Goal: Task Accomplishment & Management: Manage account settings

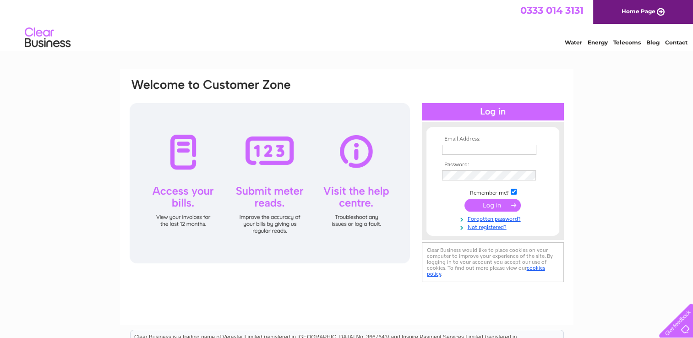
type input "zeebee9918k@gmail.com"
click at [514, 203] on input "submit" at bounding box center [493, 205] width 56 height 13
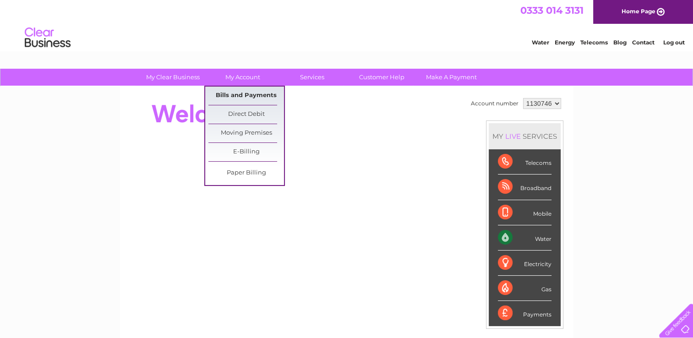
click at [236, 91] on link "Bills and Payments" at bounding box center [247, 96] width 76 height 18
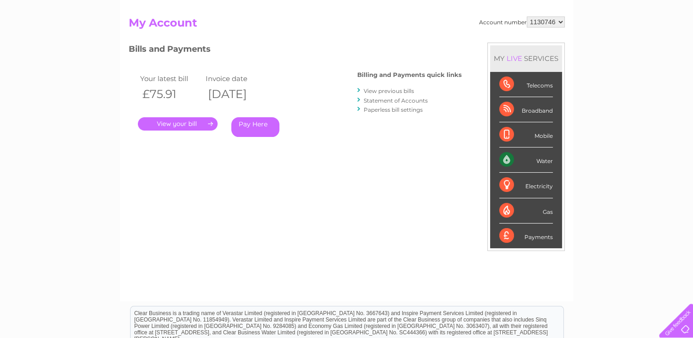
scroll to position [92, 0]
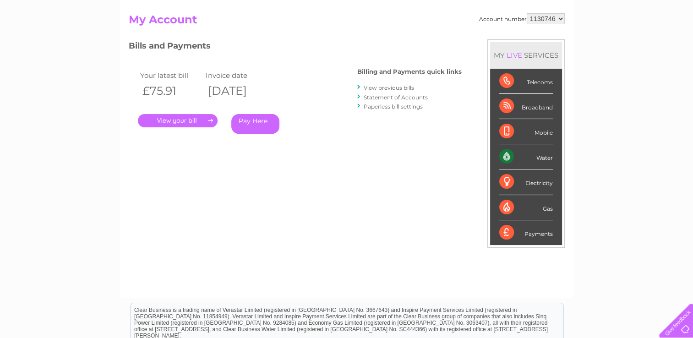
click at [207, 118] on link "." at bounding box center [178, 120] width 80 height 13
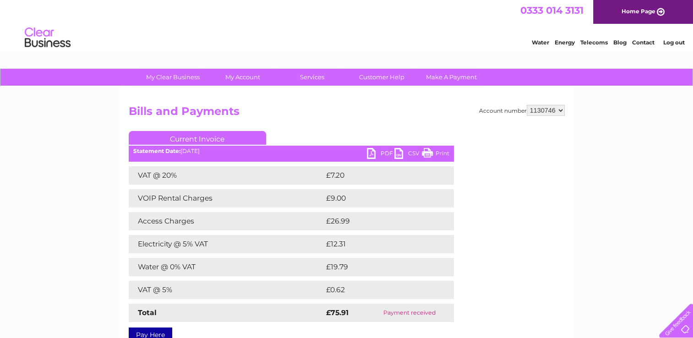
scroll to position [46, 0]
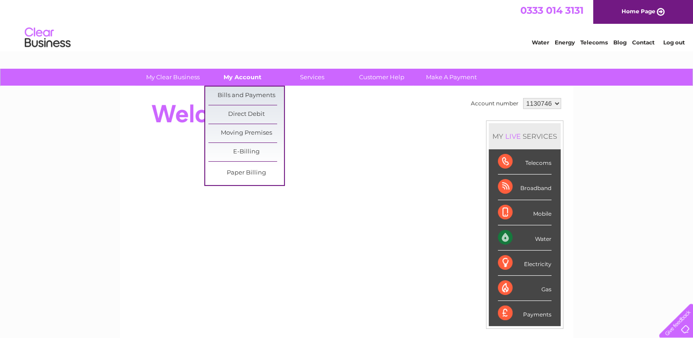
click at [236, 74] on link "My Account" at bounding box center [243, 77] width 76 height 17
click at [236, 93] on link "Bills and Payments" at bounding box center [247, 96] width 76 height 18
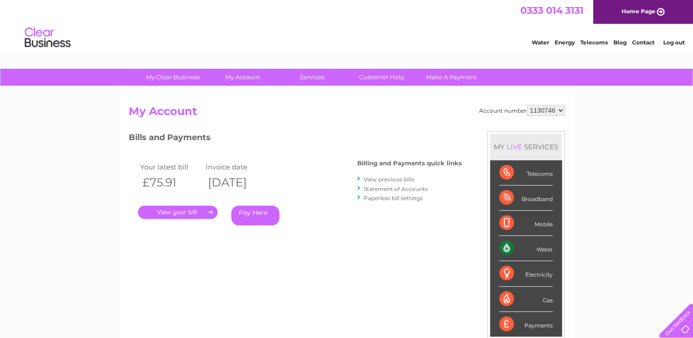
click at [559, 109] on select "1130746" at bounding box center [546, 110] width 38 height 11
click at [557, 106] on select "1130746" at bounding box center [546, 110] width 38 height 11
